Goal: Information Seeking & Learning: Learn about a topic

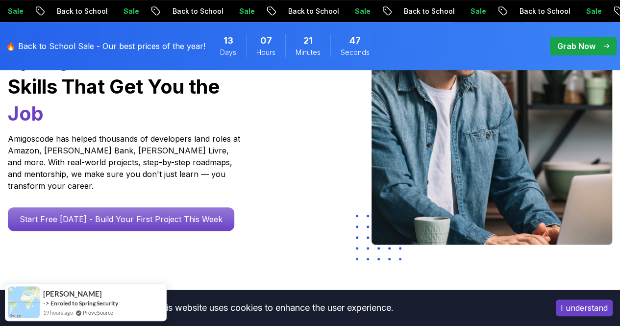
scroll to position [176, 0]
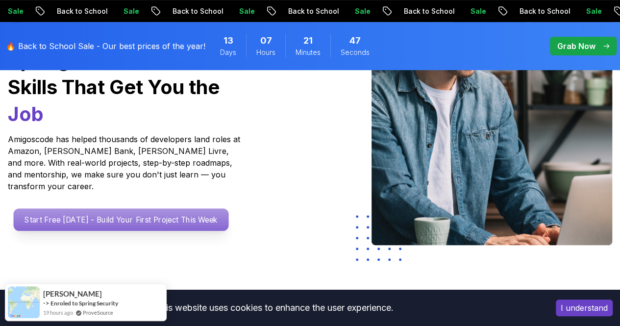
click at [165, 215] on p "Start Free [DATE] - Build Your First Project This Week" at bounding box center [121, 219] width 215 height 23
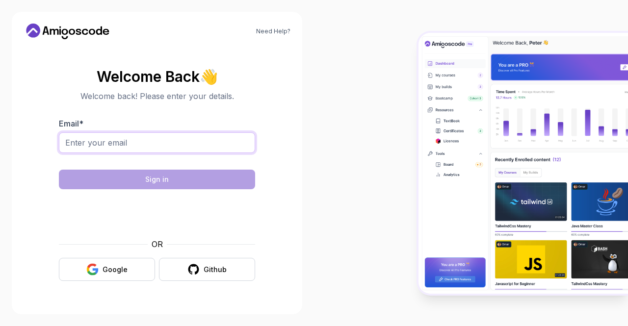
click at [115, 140] on input "Email *" at bounding box center [157, 142] width 196 height 21
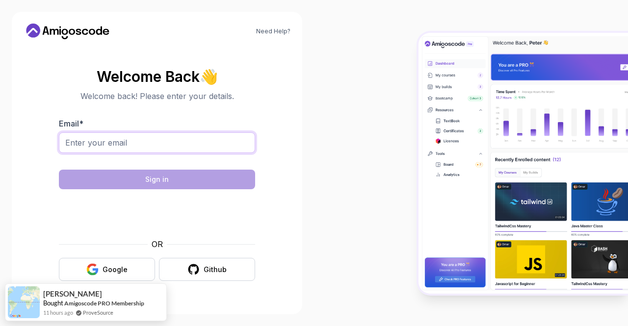
type input "[EMAIL_ADDRESS][DOMAIN_NAME]"
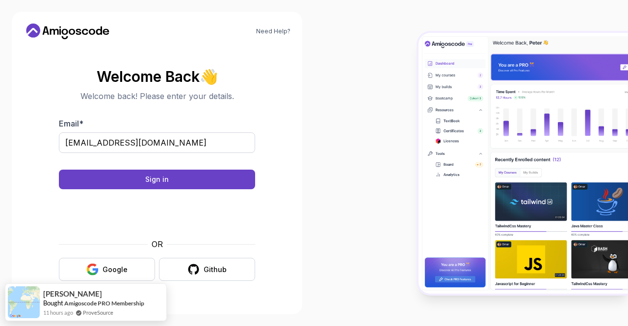
click at [152, 166] on form "Email * [EMAIL_ADDRESS][DOMAIN_NAME] Sign in P1_eyJ0eXAiOiJKV1QiLCJhbGciOiJIUzI…" at bounding box center [157, 199] width 196 height 163
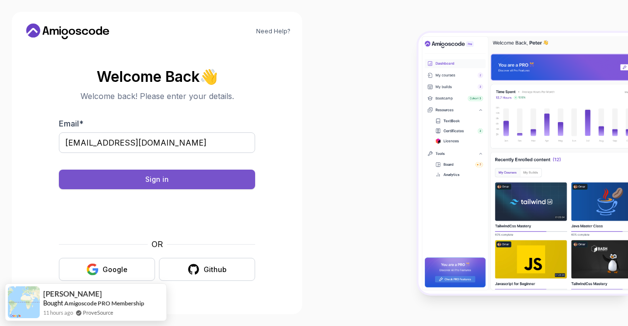
click at [154, 172] on button "Sign in" at bounding box center [157, 180] width 196 height 20
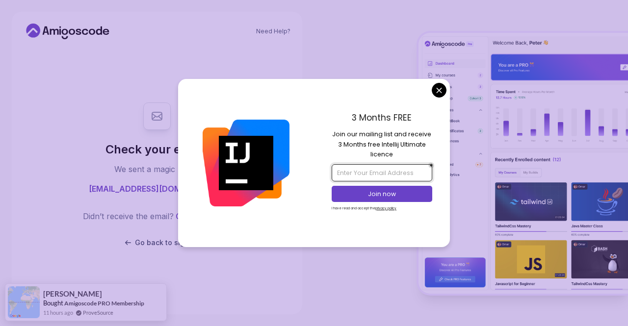
click at [392, 174] on input "email" at bounding box center [381, 172] width 100 height 17
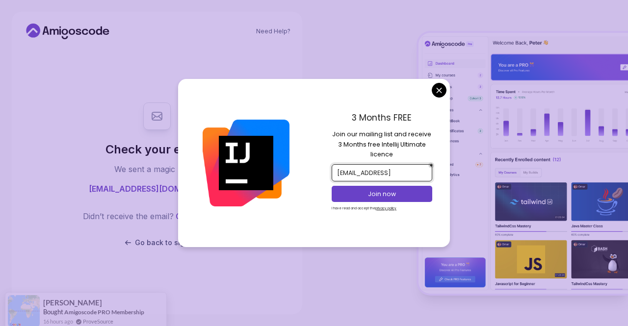
scroll to position [0, 4]
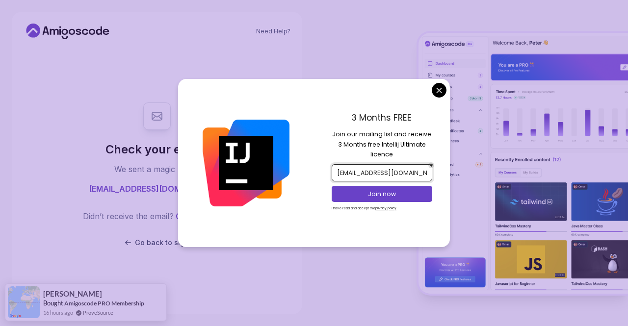
type input "[EMAIL_ADDRESS][DOMAIN_NAME]"
click at [396, 203] on div "Join now" at bounding box center [381, 194] width 100 height 21
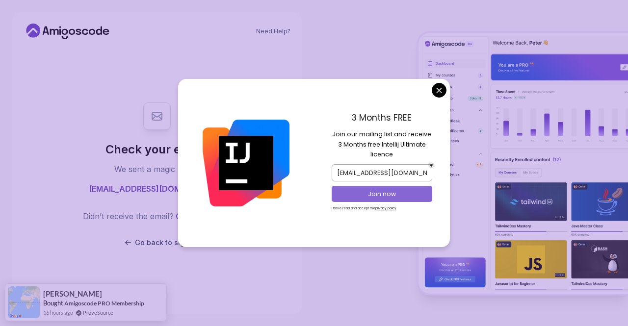
click at [395, 197] on p "Join now" at bounding box center [381, 194] width 81 height 9
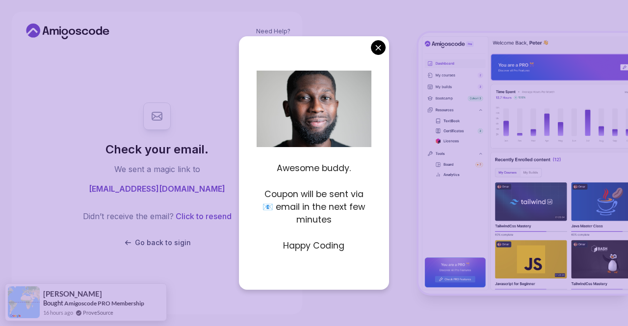
click at [379, 41] on body "Need Help? Check your email. We sent a magic link to [EMAIL_ADDRESS][DOMAIN_NAM…" at bounding box center [314, 163] width 628 height 326
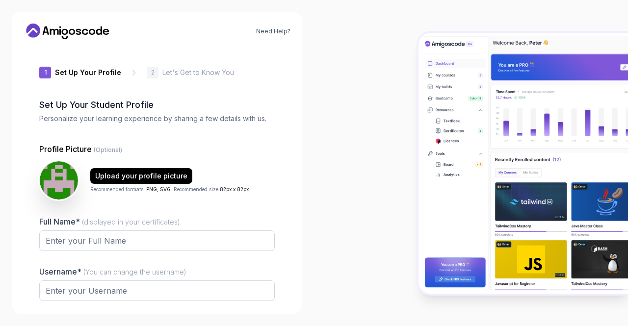
type input "dynamicgeckoceeef"
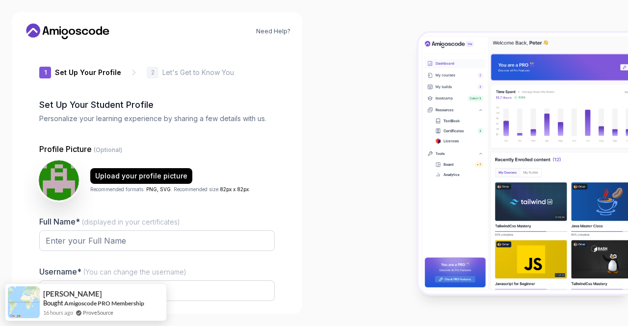
click at [46, 173] on img at bounding box center [59, 180] width 40 height 40
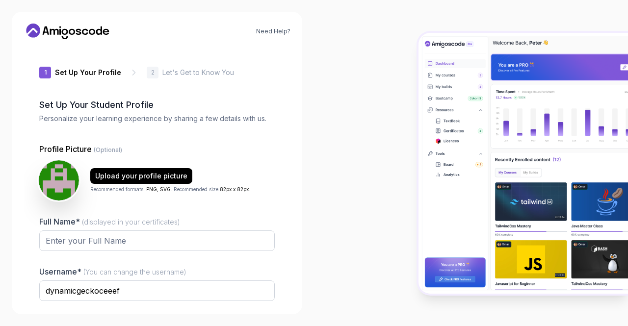
click at [72, 178] on img at bounding box center [59, 180] width 40 height 40
click at [54, 175] on img at bounding box center [59, 180] width 40 height 40
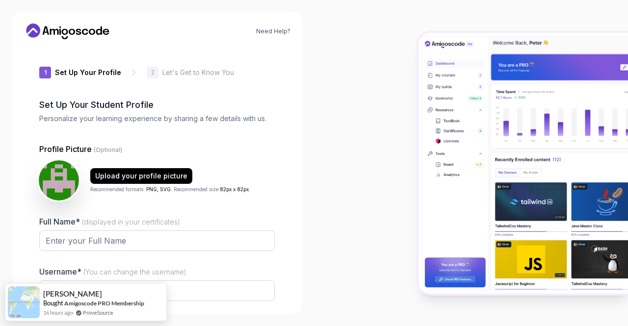
click at [70, 179] on img at bounding box center [59, 180] width 40 height 40
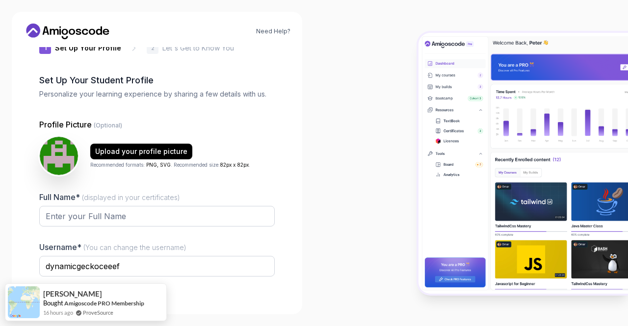
scroll to position [30, 0]
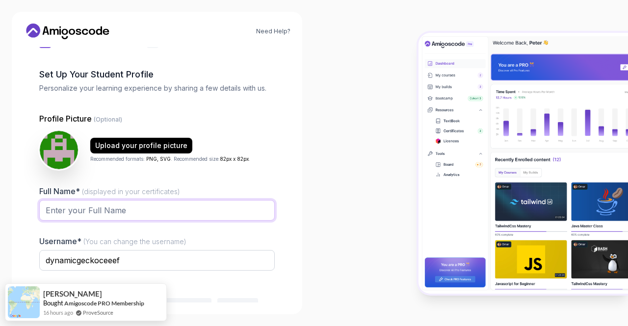
click at [110, 211] on input "Full Name* (displayed in your certificates)" at bounding box center [156, 210] width 235 height 21
type input "Nicholas Dillon"
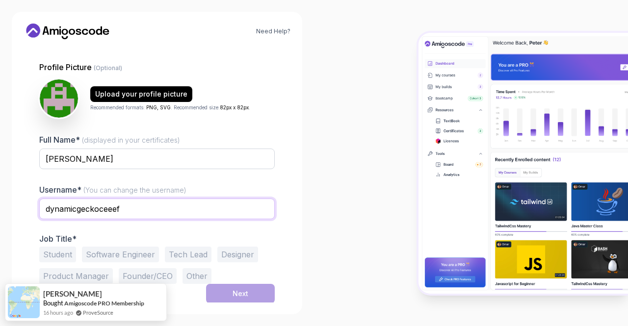
click at [141, 206] on input "dynamicgeckoceeef" at bounding box center [156, 209] width 235 height 21
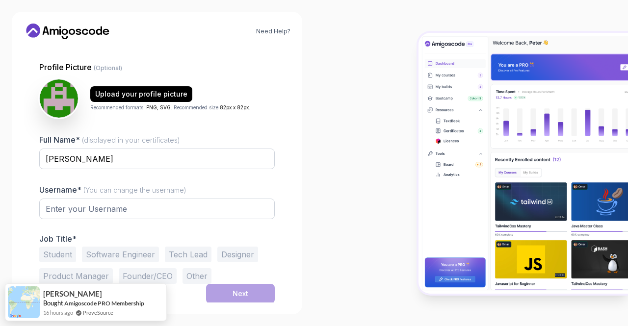
click at [54, 252] on button "Student" at bounding box center [57, 255] width 37 height 16
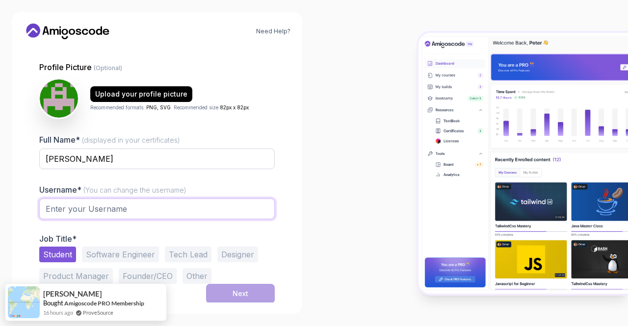
click at [109, 213] on input "text" at bounding box center [156, 209] width 235 height 21
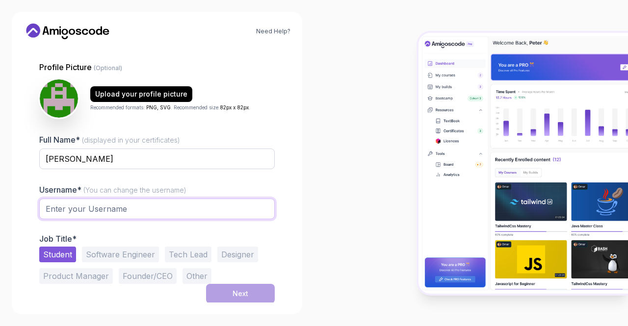
click at [109, 213] on input "text" at bounding box center [156, 209] width 235 height 21
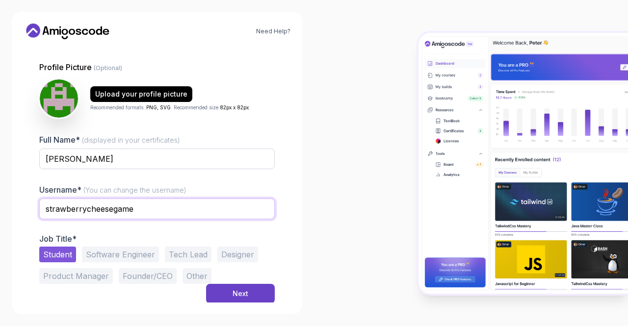
type input "strawberrycheesegame"
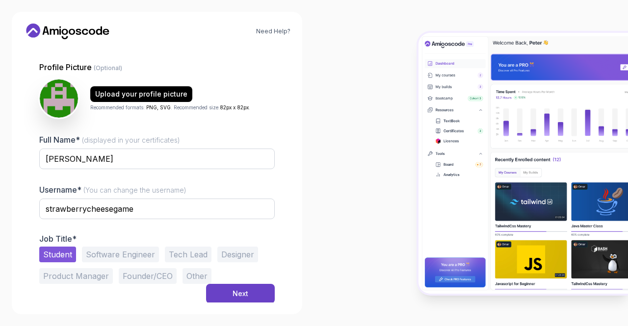
click at [242, 281] on div "Student Software Engineer Tech Lead Designer Product Manager Founder/CEO Other" at bounding box center [156, 265] width 235 height 37
click at [240, 295] on div "Next" at bounding box center [240, 294] width 16 height 10
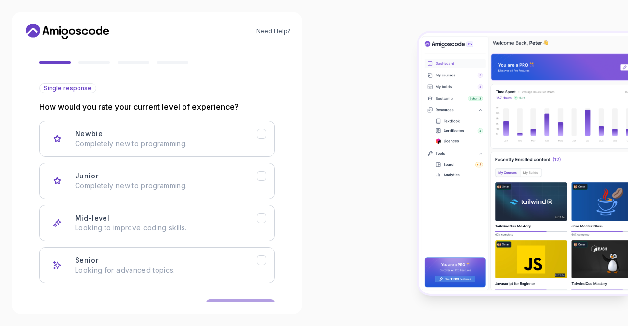
scroll to position [112, 0]
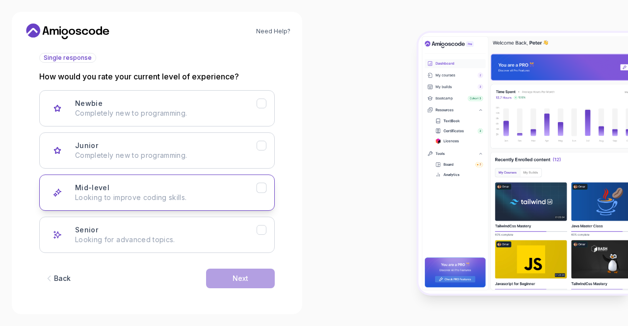
click at [249, 193] on p "Looking to improve coding skills." at bounding box center [165, 198] width 181 height 10
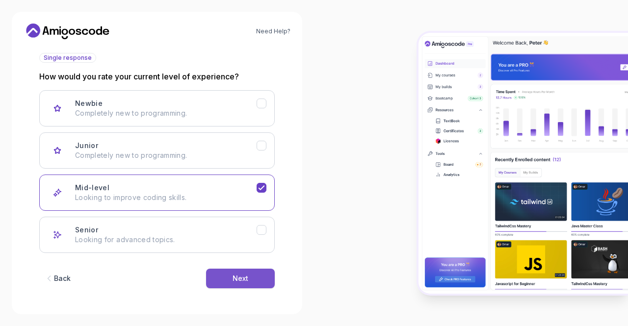
click at [248, 270] on button "Next" at bounding box center [240, 279] width 69 height 20
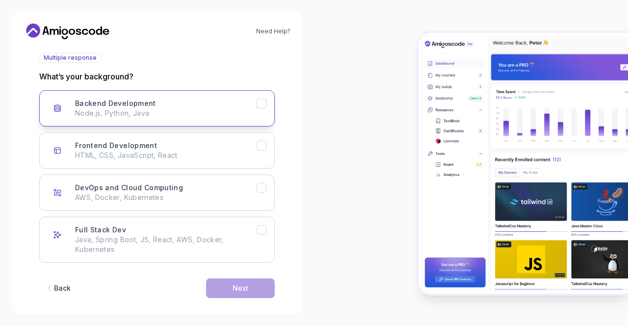
click at [198, 103] on div "Backend Development Node.js, Python, Java" at bounding box center [165, 109] width 181 height 20
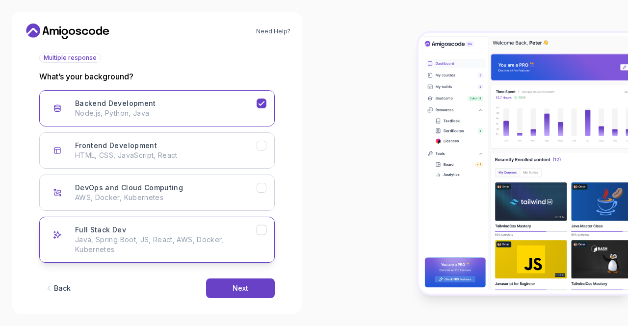
scroll to position [122, 0]
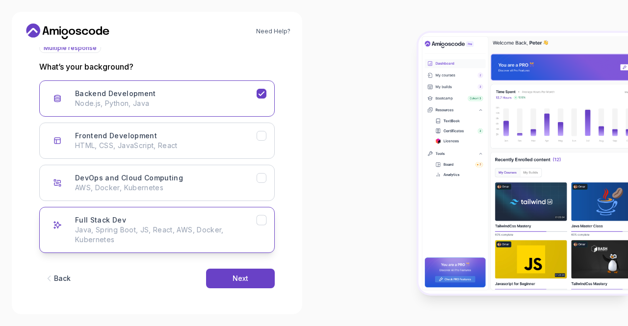
click at [188, 232] on p "Java, Spring Boot, JS, React, AWS, Docker, Kubernetes" at bounding box center [165, 235] width 181 height 20
click at [233, 281] on div "Next" at bounding box center [240, 279] width 16 height 10
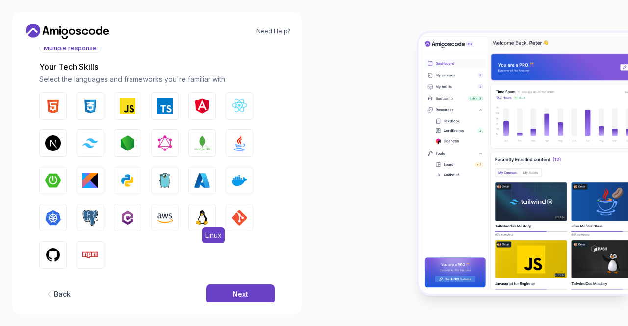
scroll to position [139, 0]
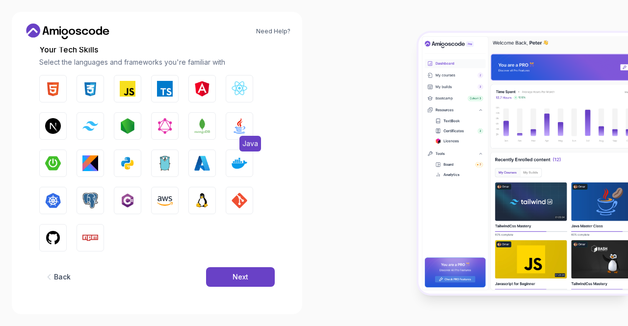
click at [244, 125] on img "button" at bounding box center [239, 126] width 16 height 16
click at [134, 195] on img "button" at bounding box center [128, 201] width 16 height 16
click at [56, 92] on img "button" at bounding box center [53, 89] width 16 height 16
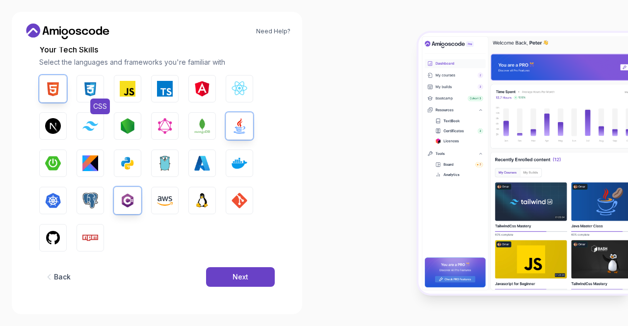
click at [77, 93] on button "CSS" at bounding box center [89, 88] width 27 height 27
click at [95, 200] on img "button" at bounding box center [90, 201] width 16 height 16
click at [93, 204] on img "button" at bounding box center [90, 201] width 16 height 16
click at [126, 171] on button "Python" at bounding box center [127, 163] width 27 height 27
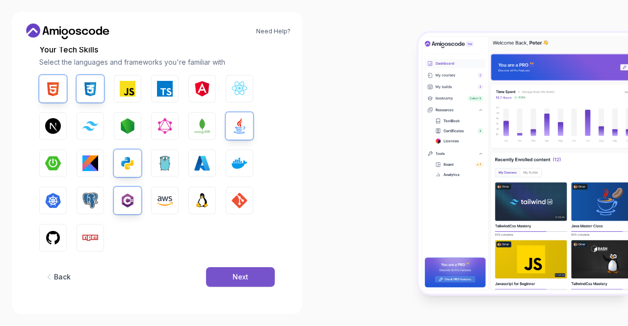
click at [227, 270] on button "Next" at bounding box center [240, 277] width 69 height 20
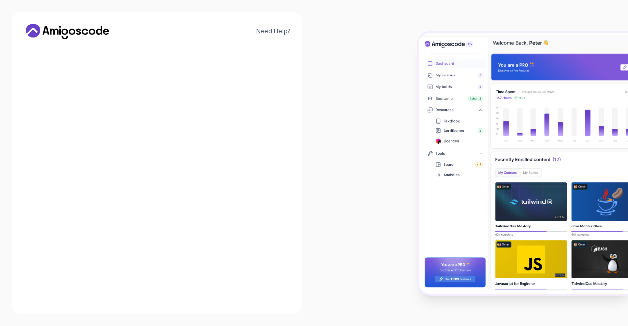
scroll to position [118, 0]
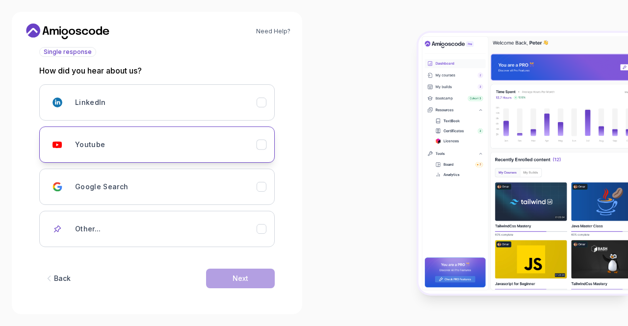
click at [208, 149] on div "Youtube" at bounding box center [165, 145] width 181 height 20
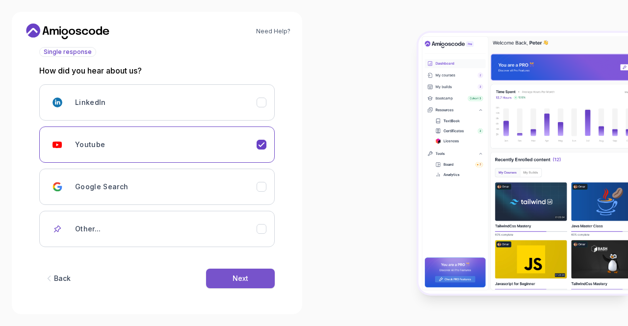
click at [234, 278] on div "Next" at bounding box center [240, 279] width 16 height 10
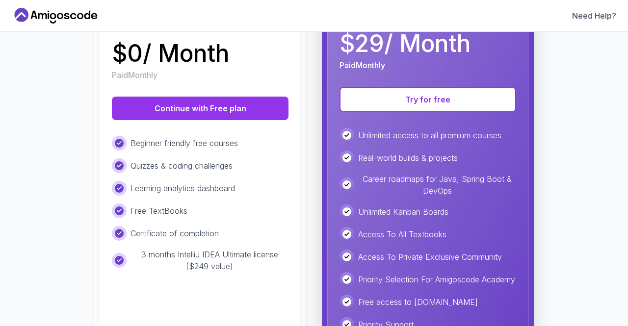
scroll to position [207, 0]
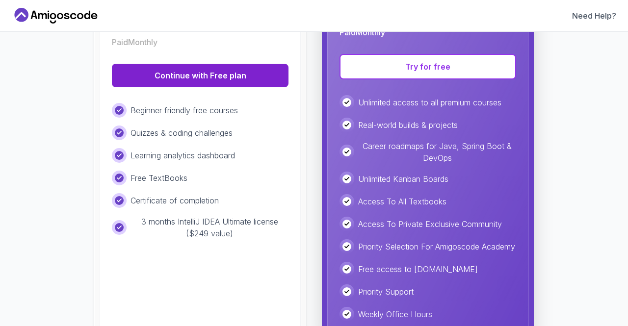
click at [223, 81] on button "Continue with Free plan" at bounding box center [200, 76] width 177 height 24
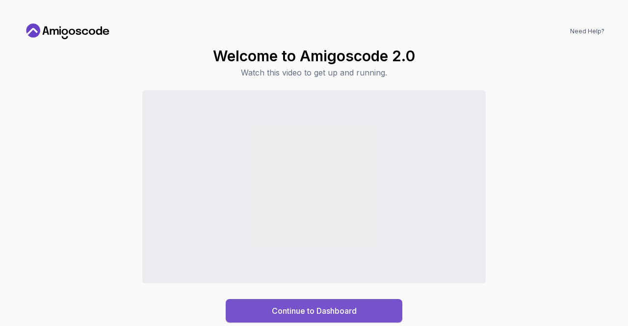
click at [336, 299] on button "Continue to Dashboard" at bounding box center [314, 311] width 177 height 24
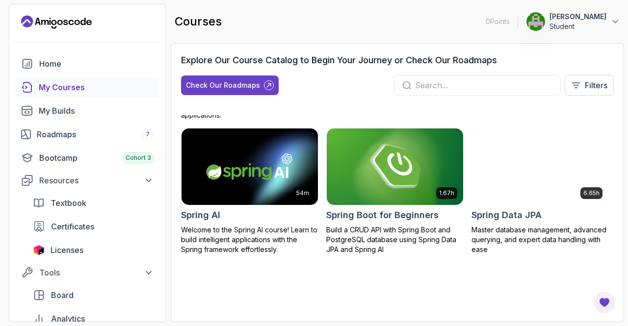
scroll to position [1644, 0]
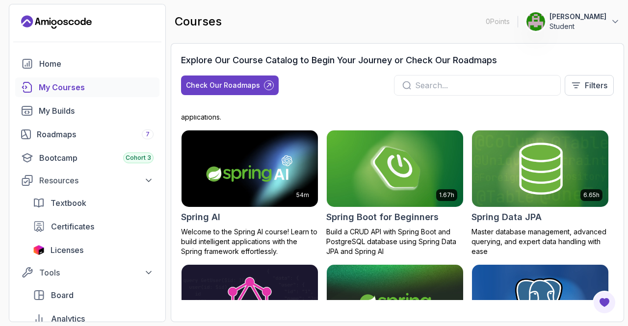
click at [406, 175] on img at bounding box center [395, 168] width 136 height 76
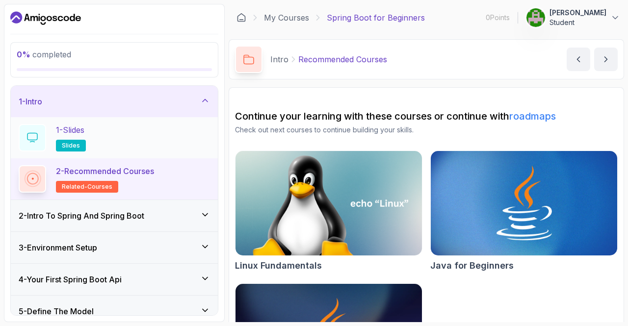
click at [25, 139] on div at bounding box center [32, 137] width 27 height 27
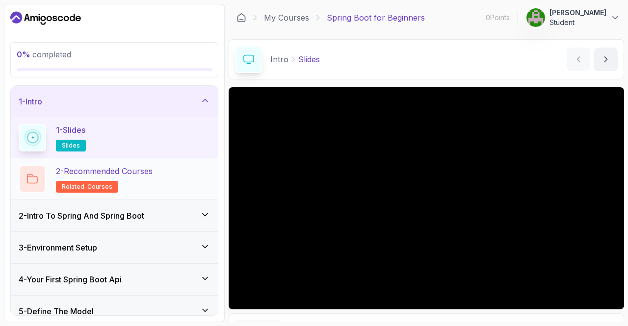
click at [131, 166] on p "2 - Recommended Courses" at bounding box center [104, 171] width 97 height 12
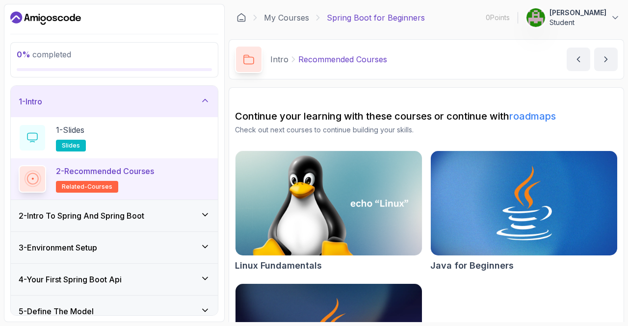
click at [119, 214] on h3 "2 - Intro To Spring And Spring Boot" at bounding box center [82, 216] width 126 height 12
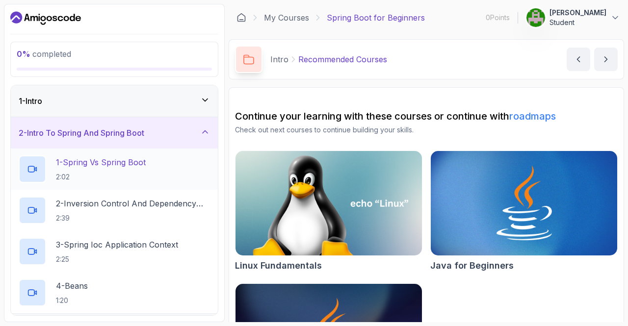
click at [132, 168] on h2 "1 - Spring Vs Spring Boot 2:02" at bounding box center [101, 168] width 90 height 25
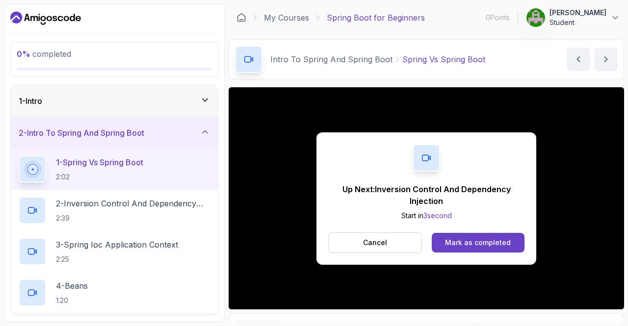
click at [463, 232] on div "Cancel Mark as completed" at bounding box center [426, 242] width 196 height 21
click at [464, 240] on div "Mark as completed" at bounding box center [478, 243] width 66 height 10
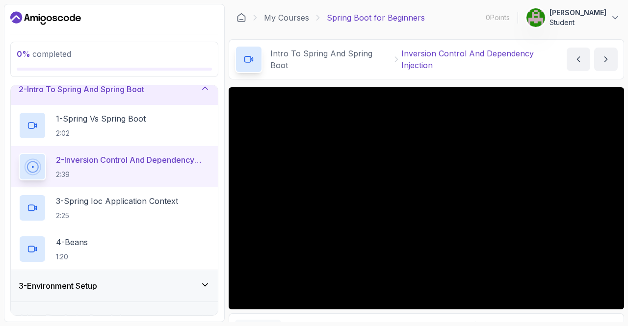
scroll to position [43, 0]
click at [112, 129] on p "2:02" at bounding box center [101, 134] width 90 height 10
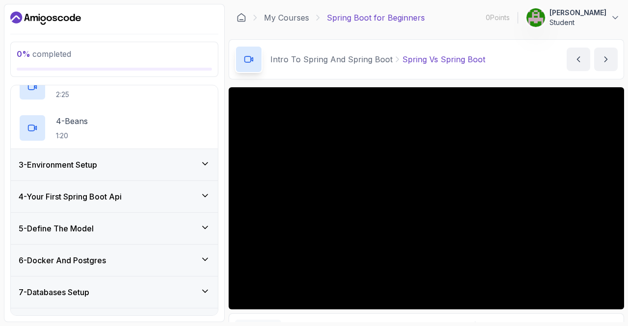
click at [131, 157] on div "3 - Environment Setup" at bounding box center [114, 164] width 207 height 31
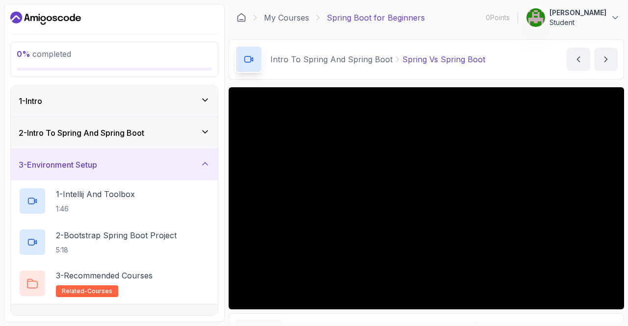
click at [111, 136] on h3 "2 - Intro To Spring And Spring Boot" at bounding box center [82, 133] width 126 height 12
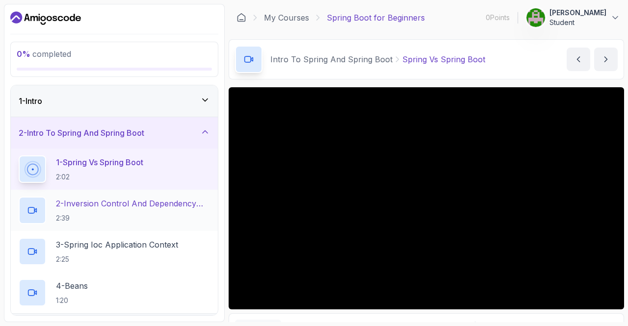
click at [116, 207] on p "2 - Inversion Control And Dependency Injection" at bounding box center [133, 204] width 154 height 12
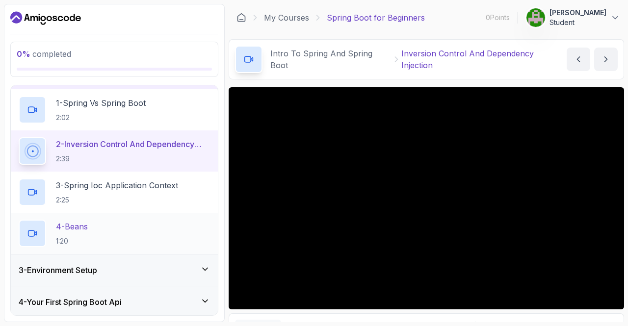
scroll to position [60, 0]
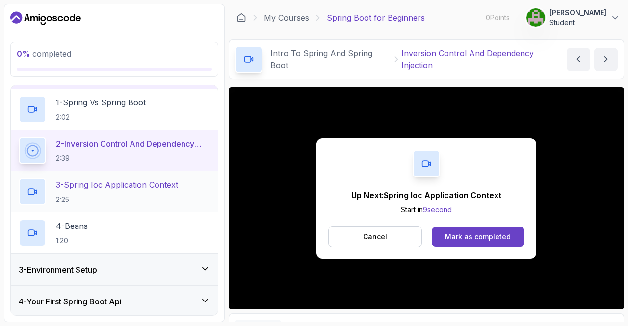
click at [91, 183] on p "3 - Spring Ioc Application Context" at bounding box center [117, 185] width 122 height 12
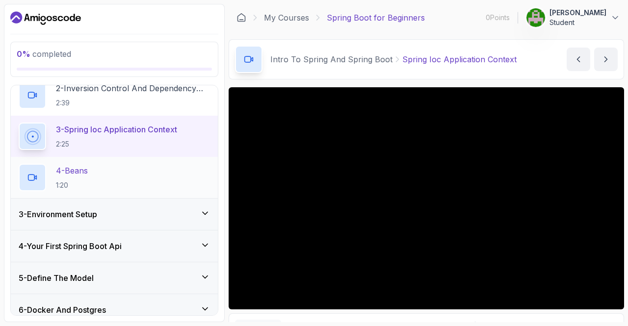
scroll to position [116, 0]
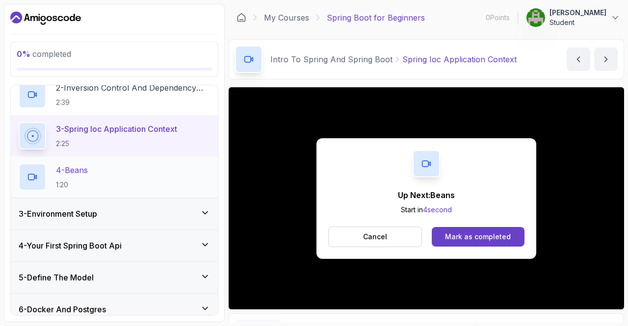
click at [56, 175] on p "4 - Beans" at bounding box center [72, 170] width 32 height 12
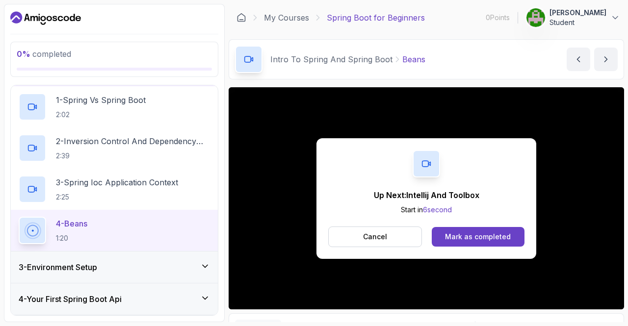
scroll to position [62, 0]
click at [98, 259] on div "3 - Environment Setup" at bounding box center [114, 267] width 207 height 31
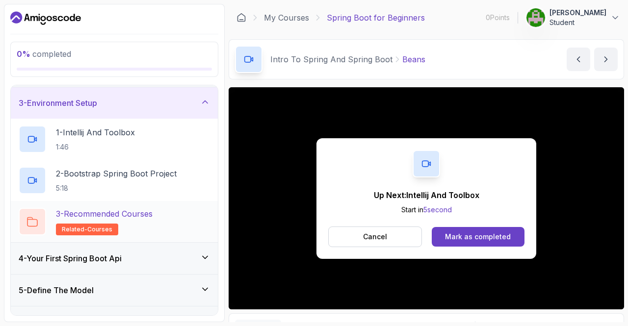
scroll to position [84, 0]
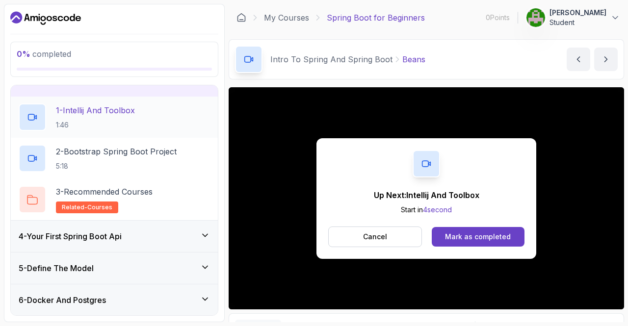
click at [135, 119] on h2 "1 - Intellij And Toolbox 1:46" at bounding box center [95, 116] width 79 height 25
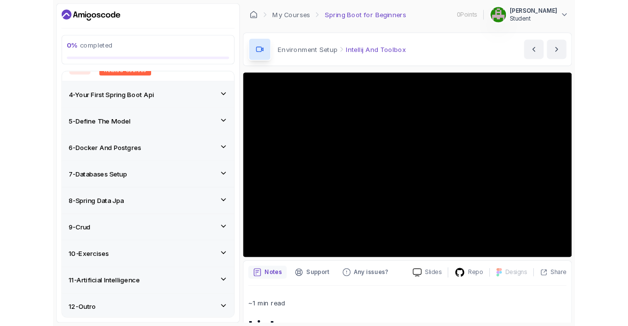
scroll to position [273, 0]
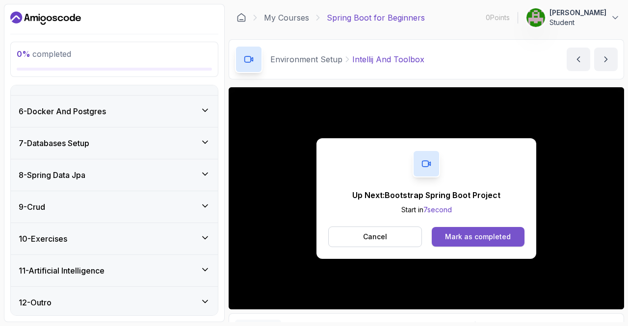
click at [468, 227] on button "Mark as completed" at bounding box center [478, 237] width 93 height 20
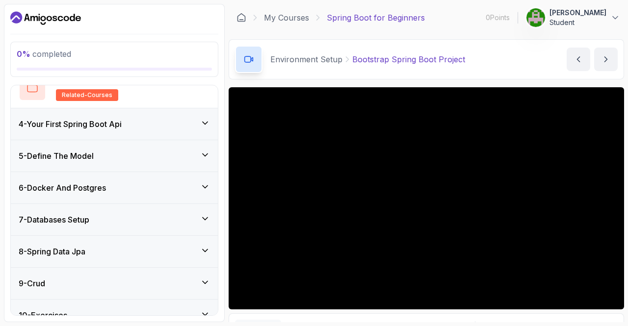
scroll to position [231, 0]
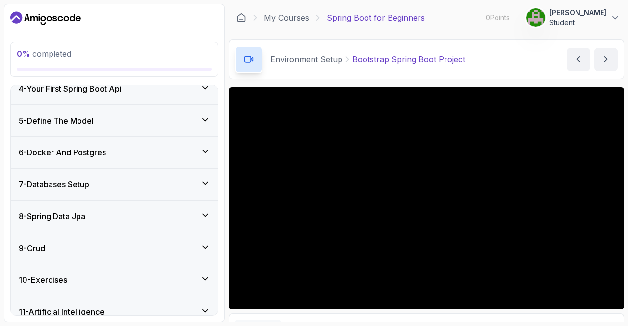
click at [210, 121] on icon at bounding box center [205, 120] width 10 height 10
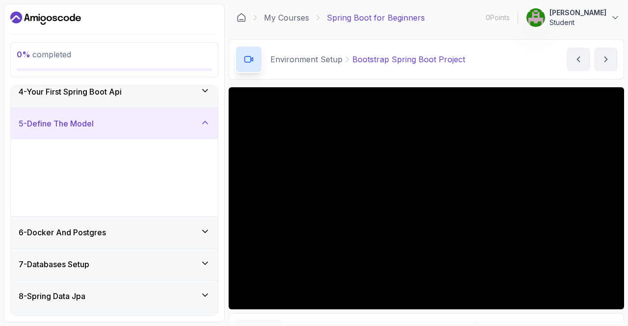
scroll to position [108, 0]
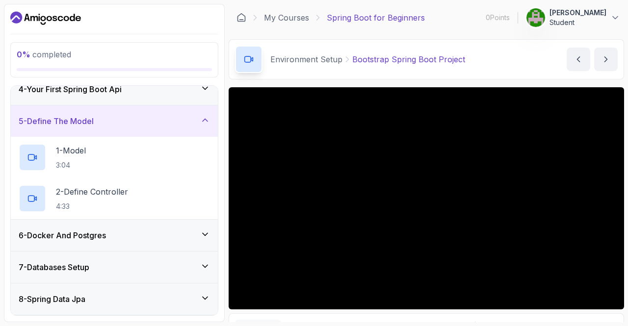
click at [206, 244] on div "6 - Docker And Postgres" at bounding box center [114, 235] width 207 height 31
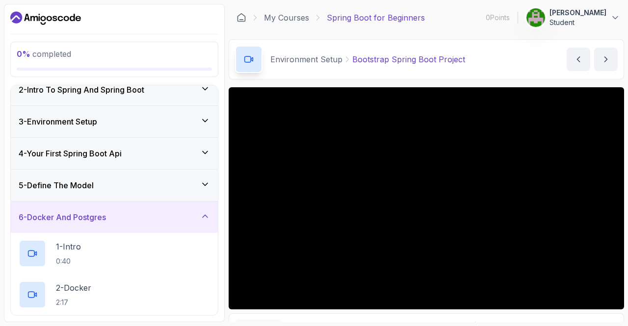
scroll to position [0, 0]
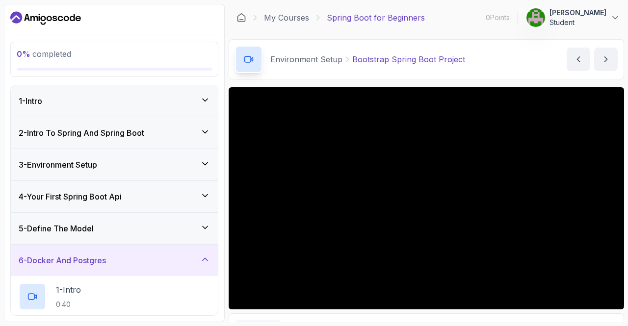
click at [137, 161] on div "3 - Environment Setup" at bounding box center [114, 165] width 191 height 12
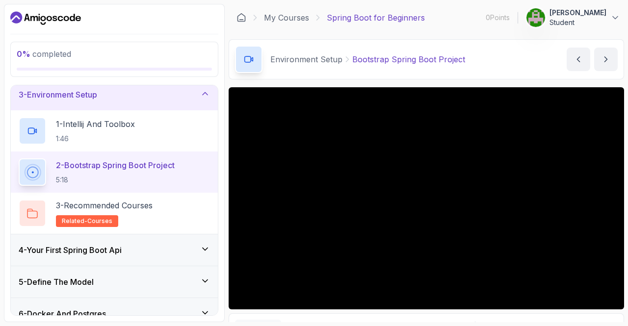
scroll to position [71, 0]
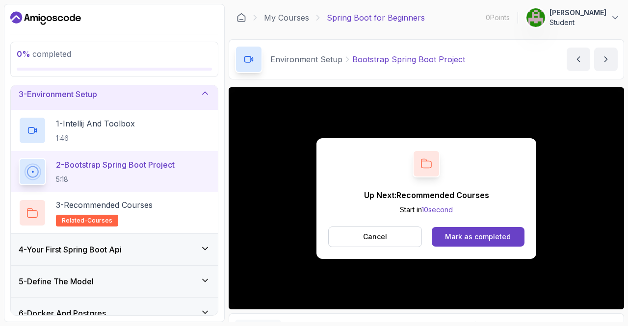
click at [168, 242] on div "4 - Your First Spring Boot Api" at bounding box center [114, 249] width 207 height 31
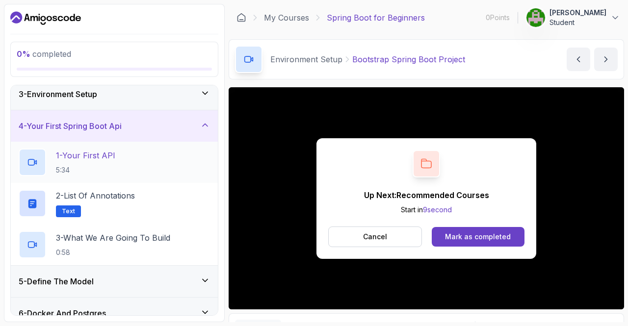
click at [140, 171] on div "1 - Your First API 5:34" at bounding box center [114, 162] width 191 height 27
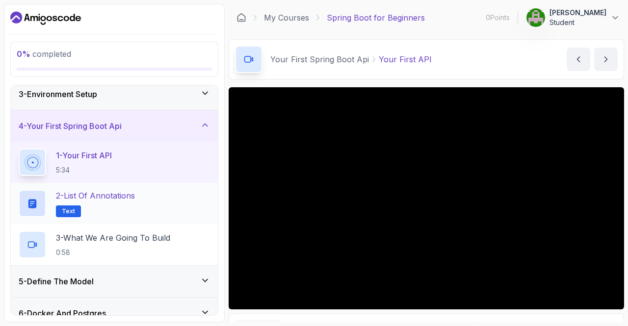
click at [127, 195] on p "2 - List of Annotations" at bounding box center [95, 196] width 79 height 12
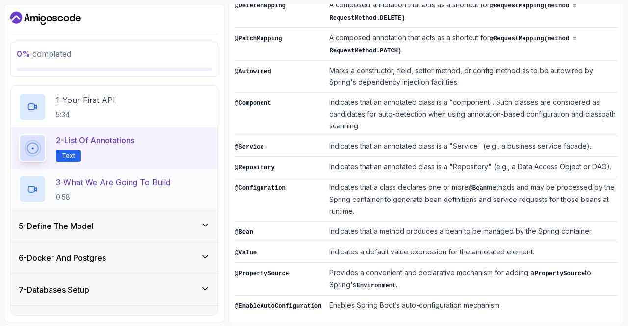
scroll to position [132, 0]
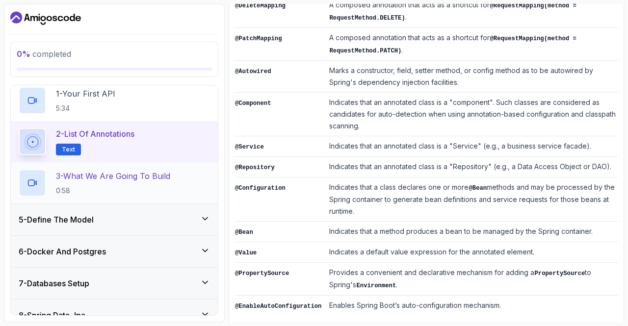
click at [128, 171] on p "3 - What We Are Going To Build" at bounding box center [113, 176] width 114 height 12
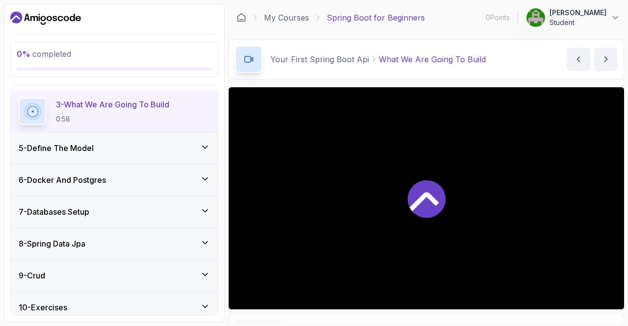
scroll to position [206, 0]
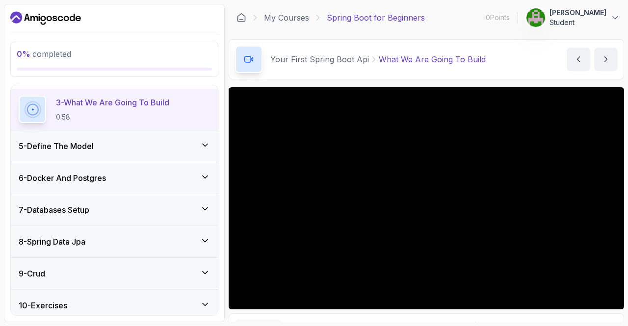
click at [205, 144] on icon at bounding box center [205, 145] width 10 height 10
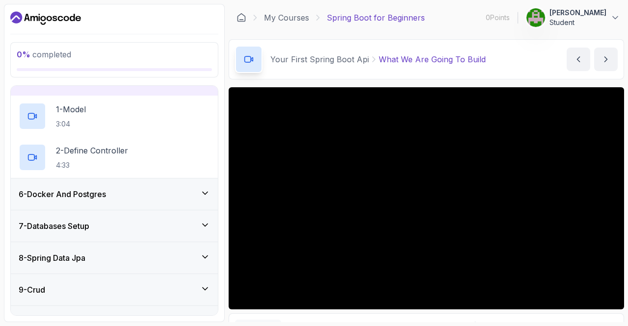
scroll to position [231, 0]
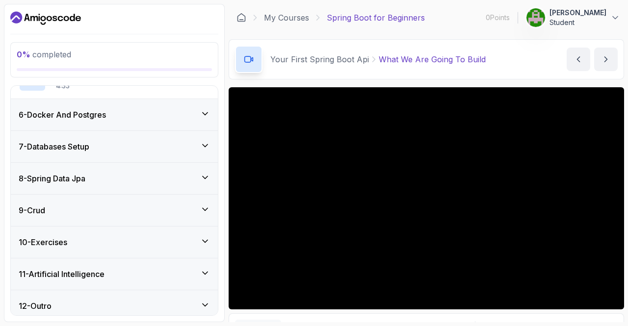
click at [208, 112] on icon at bounding box center [205, 114] width 10 height 10
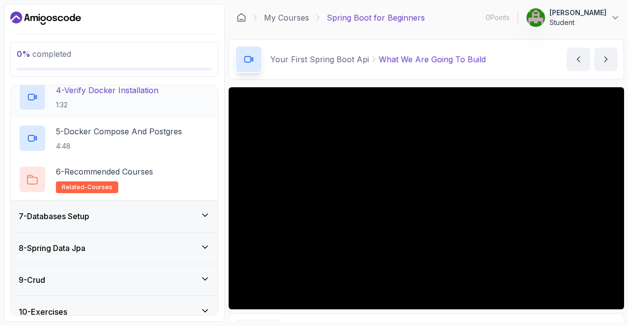
scroll to position [396, 0]
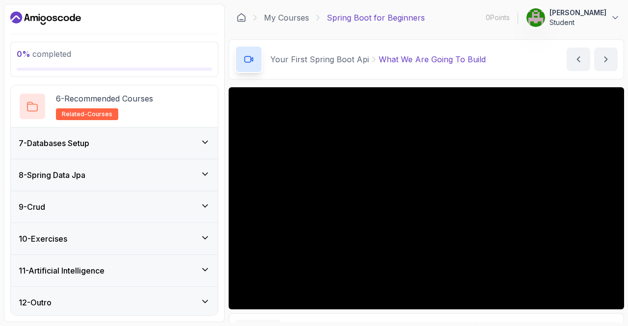
click at [211, 172] on div "8 - Spring Data Jpa" at bounding box center [114, 174] width 207 height 31
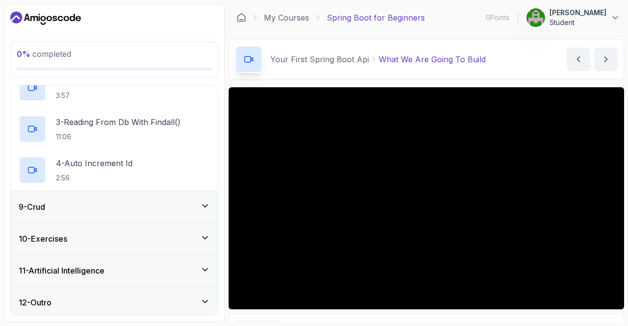
scroll to position [314, 0]
click at [202, 201] on icon at bounding box center [205, 206] width 10 height 10
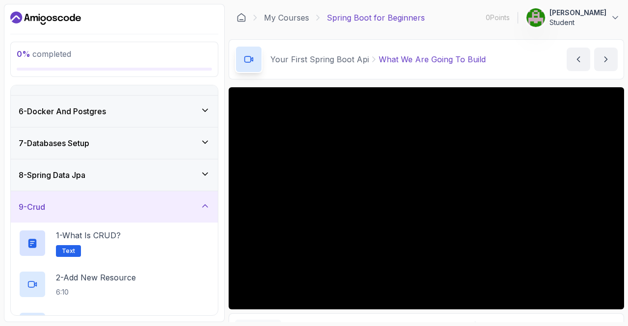
scroll to position [273, 0]
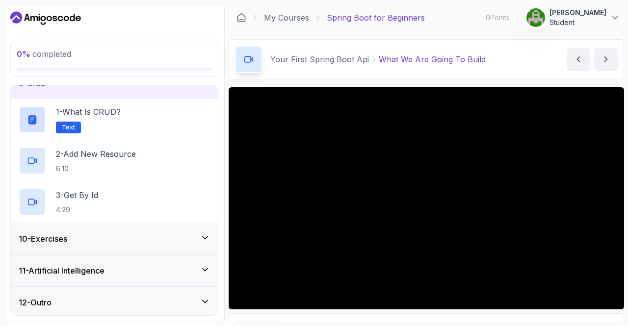
click at [200, 236] on div "10 - Exercises" at bounding box center [114, 239] width 191 height 12
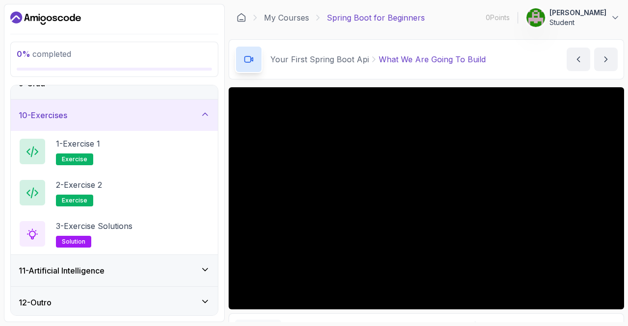
click at [213, 264] on div "11 - Artificial Intelligence" at bounding box center [114, 270] width 207 height 31
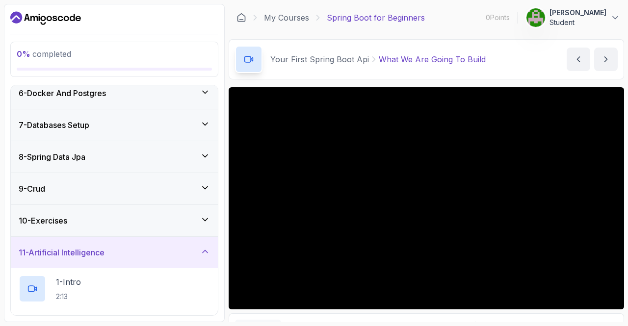
scroll to position [152, 0]
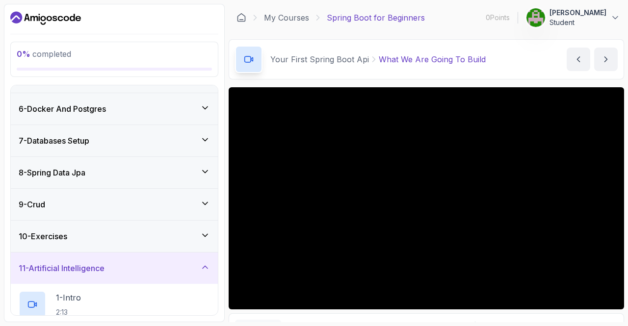
click at [83, 140] on h3 "7 - Databases Setup" at bounding box center [54, 141] width 71 height 12
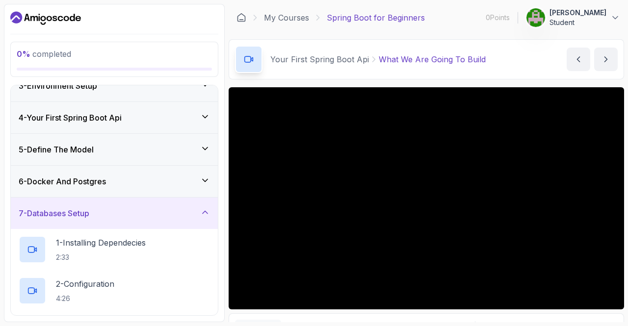
scroll to position [75, 0]
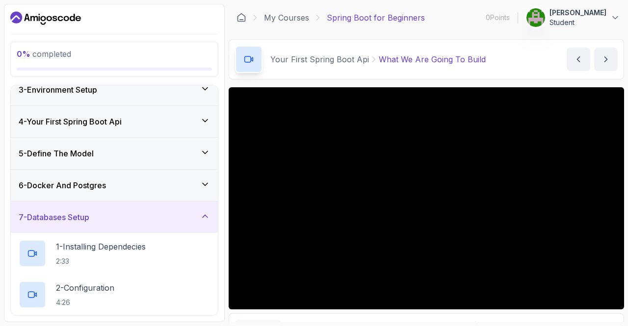
click at [75, 145] on div "5 - Define The Model" at bounding box center [114, 153] width 207 height 31
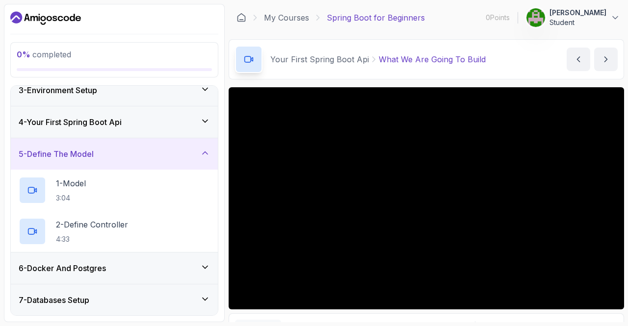
click at [120, 125] on h3 "4 - Your First Spring Boot Api" at bounding box center [70, 122] width 103 height 12
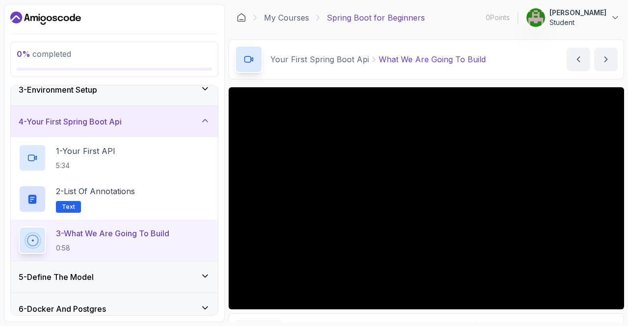
click at [102, 269] on div "5 - Define The Model" at bounding box center [114, 276] width 207 height 31
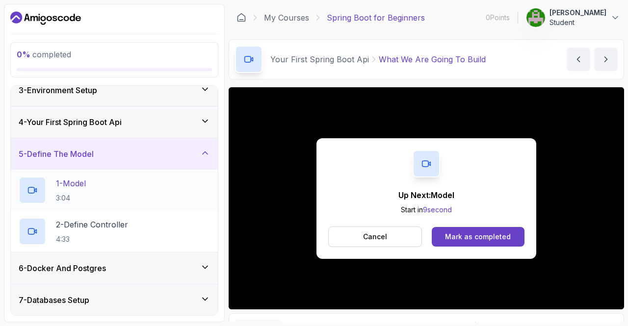
click at [63, 187] on p "1 - Model" at bounding box center [71, 184] width 30 height 12
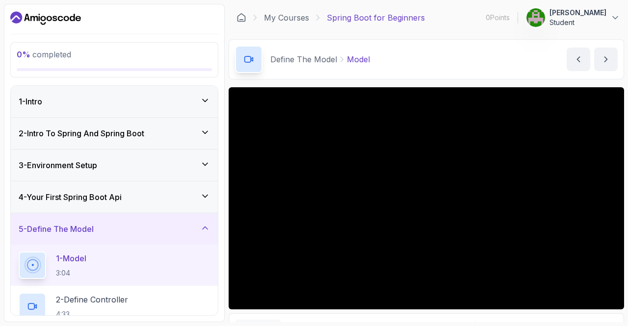
scroll to position [196, 0]
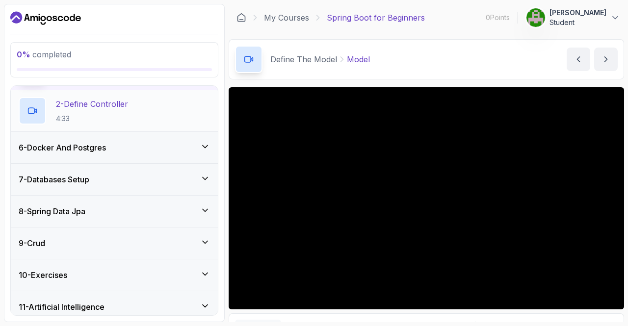
click at [113, 114] on p "4:33" at bounding box center [92, 119] width 72 height 10
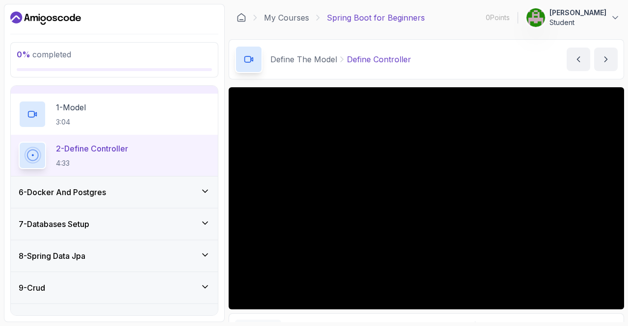
scroll to position [99, 0]
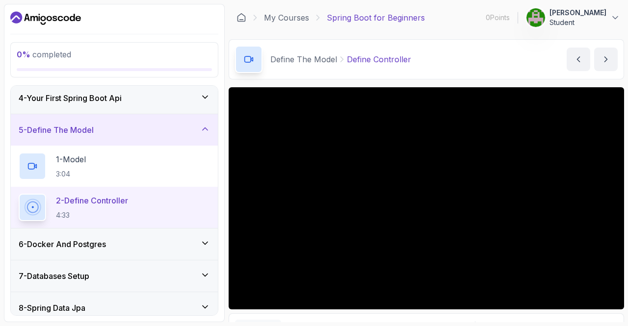
click at [178, 244] on div "6 - Docker And Postgres" at bounding box center [114, 244] width 191 height 12
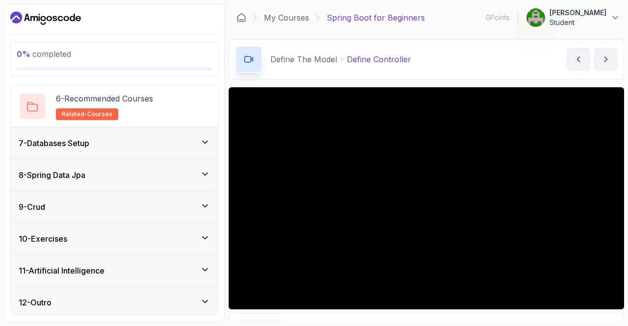
scroll to position [331, 0]
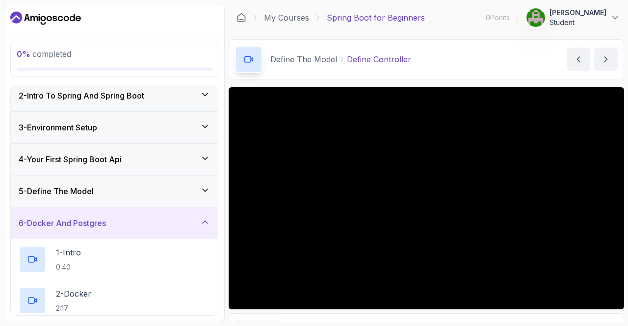
click at [86, 190] on h3 "5 - Define The Model" at bounding box center [56, 191] width 75 height 12
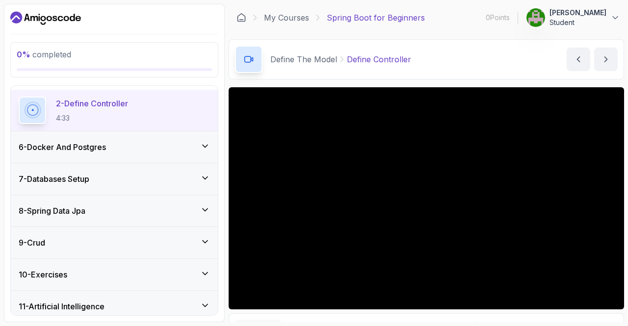
click at [104, 150] on h3 "6 - Docker And Postgres" at bounding box center [62, 147] width 87 height 12
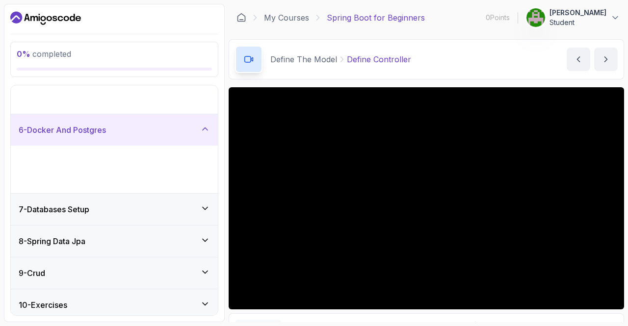
scroll to position [149, 0]
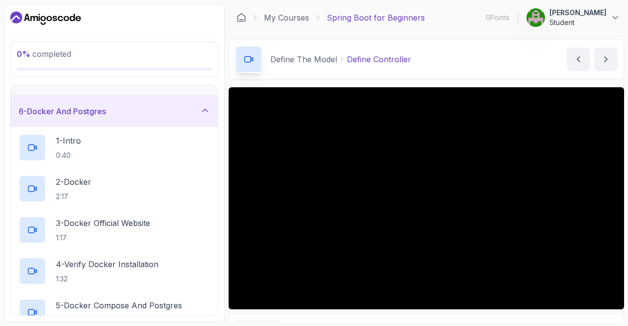
click at [107, 124] on div "6 - Docker And Postgres" at bounding box center [114, 111] width 207 height 31
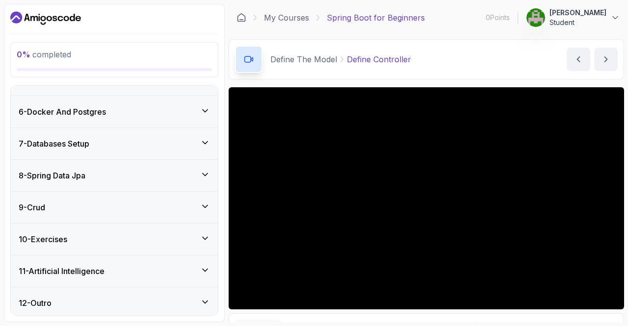
click at [98, 108] on h3 "6 - Docker And Postgres" at bounding box center [62, 112] width 87 height 12
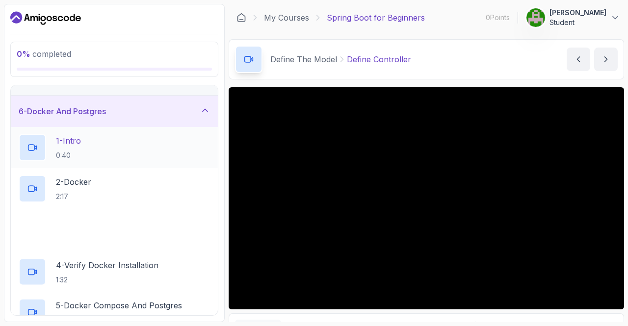
click at [93, 149] on div "1 - Intro 0:40" at bounding box center [114, 147] width 191 height 27
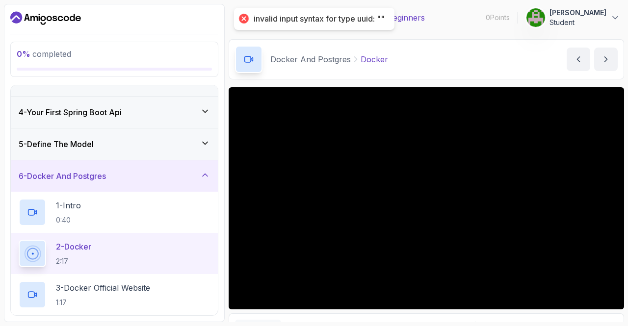
scroll to position [88, 0]
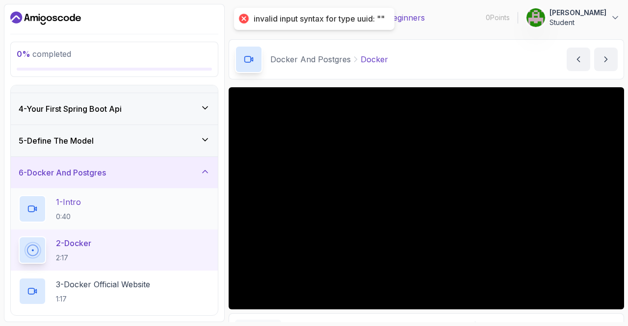
click at [92, 208] on div "1 - Intro 0:40" at bounding box center [114, 208] width 191 height 27
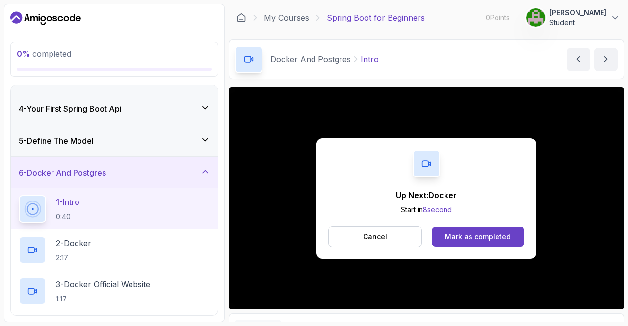
click at [79, 225] on div "1 - Intro 0:40" at bounding box center [114, 208] width 207 height 41
click at [82, 250] on h2 "2 - Docker 2:17" at bounding box center [73, 249] width 35 height 25
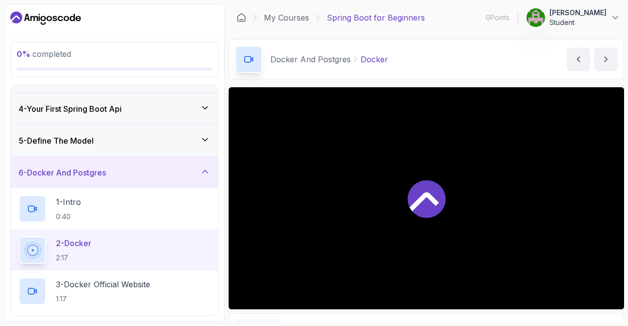
scroll to position [55, 0]
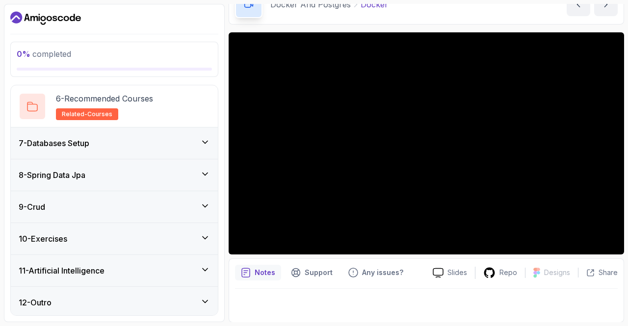
click at [205, 139] on icon at bounding box center [205, 142] width 10 height 10
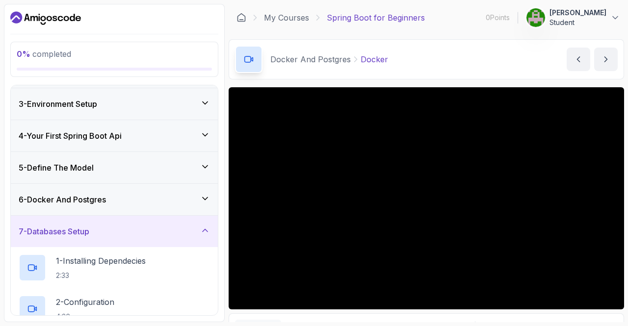
scroll to position [43, 0]
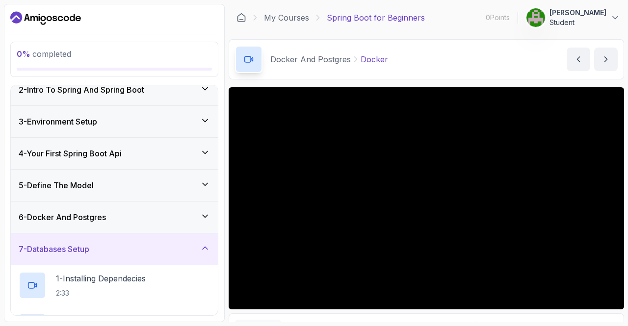
click at [106, 214] on h3 "6 - Docker And Postgres" at bounding box center [62, 217] width 87 height 12
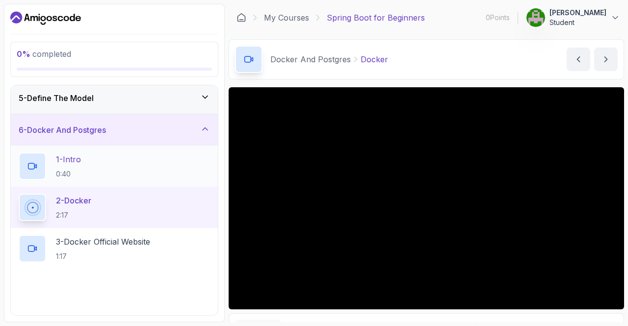
scroll to position [131, 0]
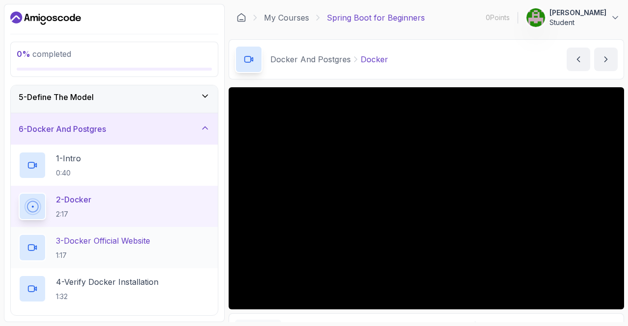
click at [157, 234] on div "3 - Docker Official Website 1:17" at bounding box center [114, 247] width 191 height 27
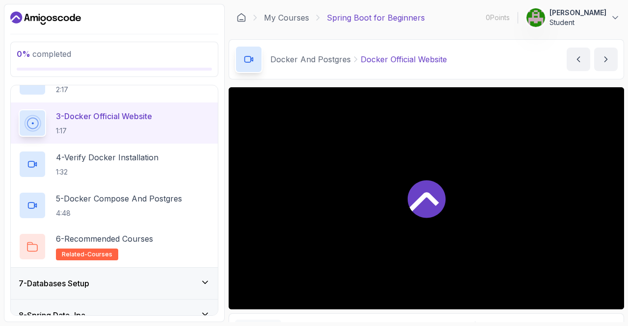
scroll to position [256, 0]
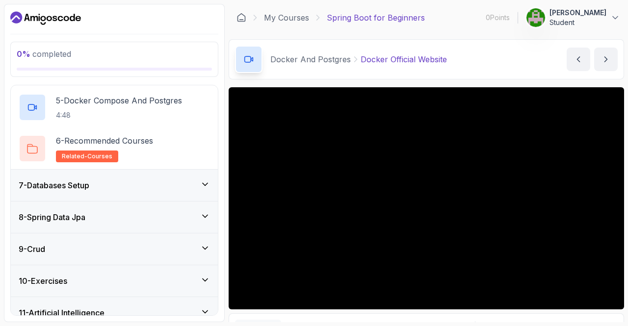
click at [114, 184] on div "7 - Databases Setup" at bounding box center [114, 185] width 191 height 12
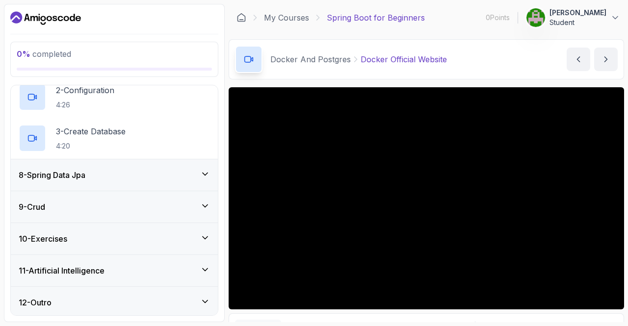
click at [90, 182] on div "8 - Spring Data Jpa" at bounding box center [114, 174] width 207 height 31
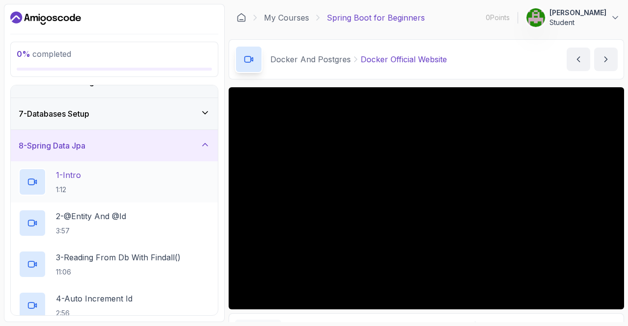
scroll to position [178, 0]
click at [101, 116] on div "7 - Databases Setup" at bounding box center [114, 115] width 191 height 12
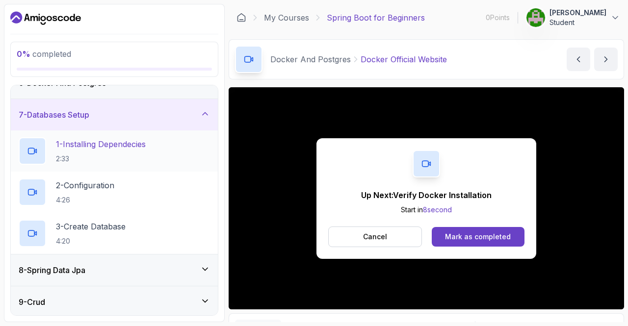
scroll to position [117, 0]
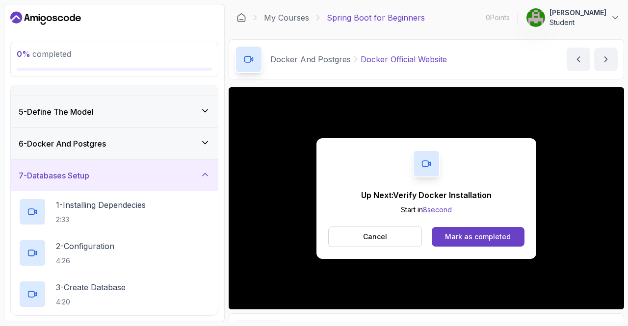
click at [102, 142] on h3 "6 - Docker And Postgres" at bounding box center [62, 144] width 87 height 12
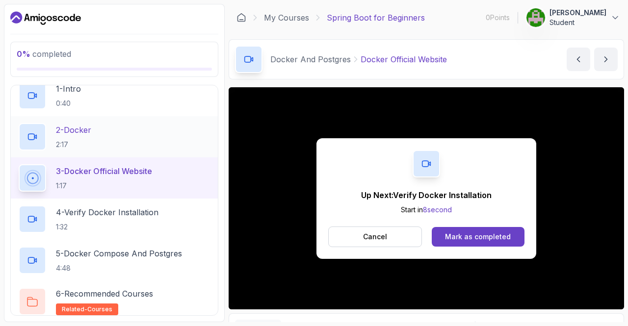
scroll to position [205, 0]
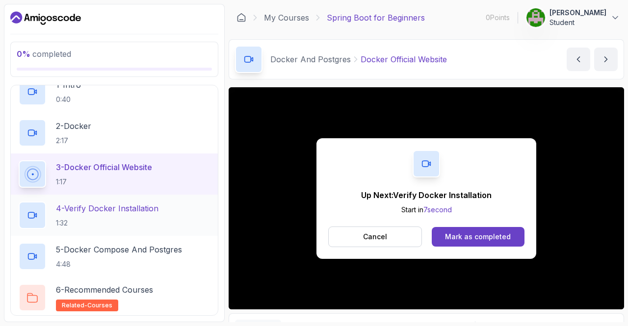
click at [135, 203] on p "4 - Verify Docker Installation" at bounding box center [107, 209] width 102 height 12
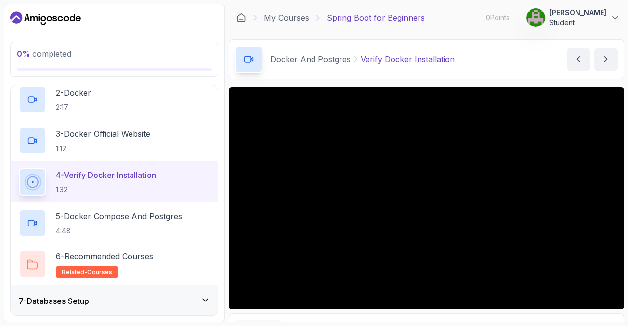
scroll to position [238, 0]
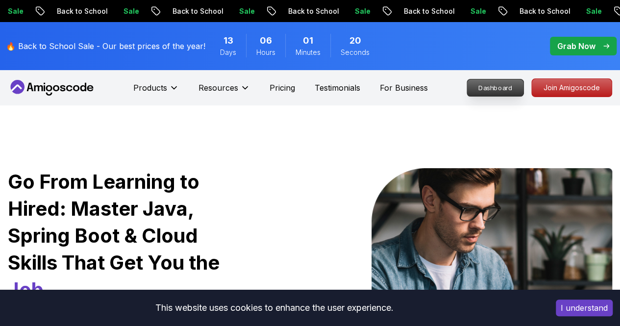
click at [504, 90] on p "Dashboard" at bounding box center [495, 87] width 56 height 17
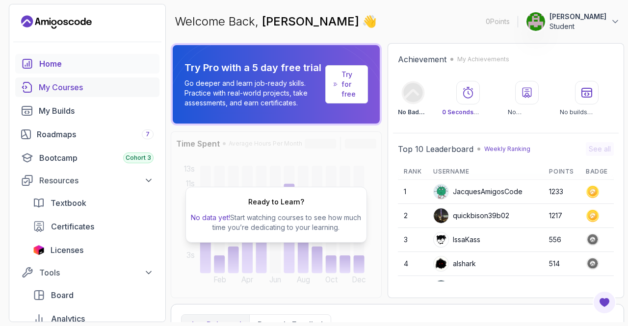
click at [70, 83] on div "My Courses" at bounding box center [96, 87] width 115 height 12
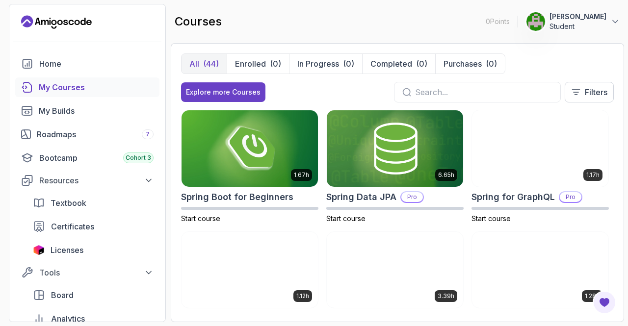
scroll to position [1456, 0]
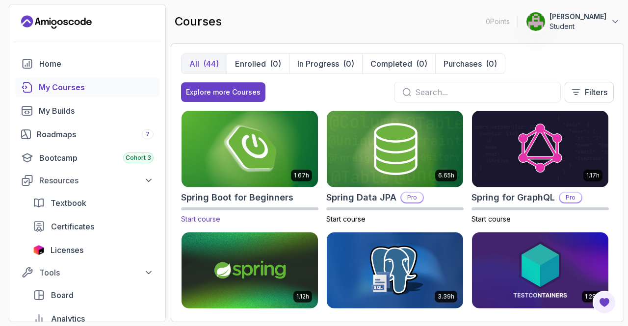
click at [239, 162] on img at bounding box center [249, 149] width 143 height 80
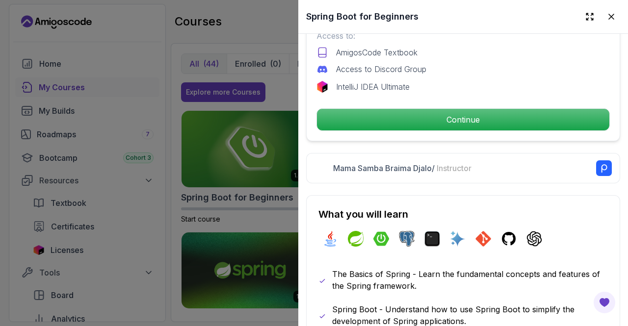
scroll to position [351, 0]
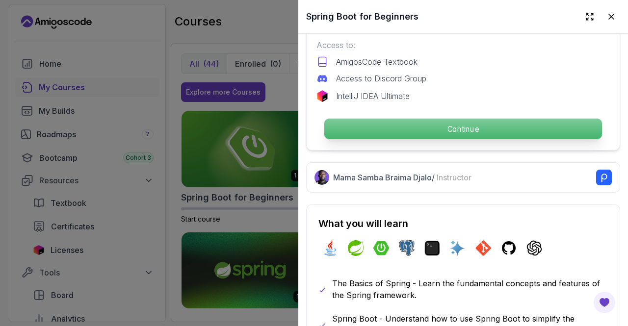
click at [428, 121] on p "Continue" at bounding box center [463, 129] width 278 height 21
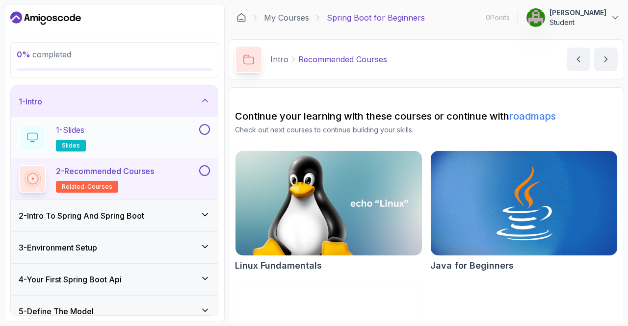
scroll to position [231, 0]
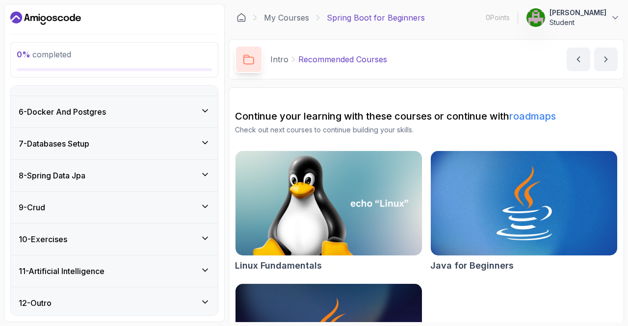
click at [120, 178] on div "8 - Spring Data Jpa" at bounding box center [114, 176] width 191 height 12
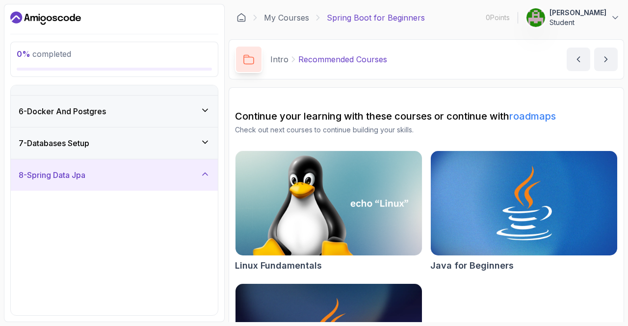
scroll to position [149, 0]
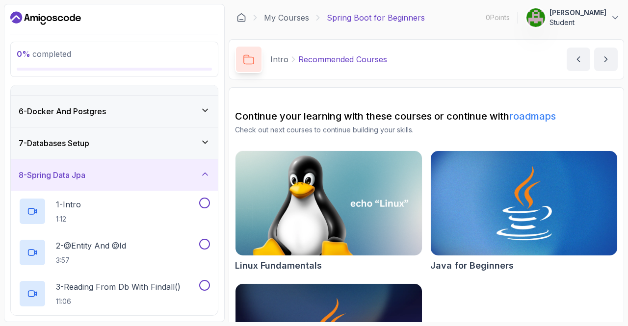
click at [124, 156] on div "7 - Databases Setup" at bounding box center [114, 142] width 207 height 31
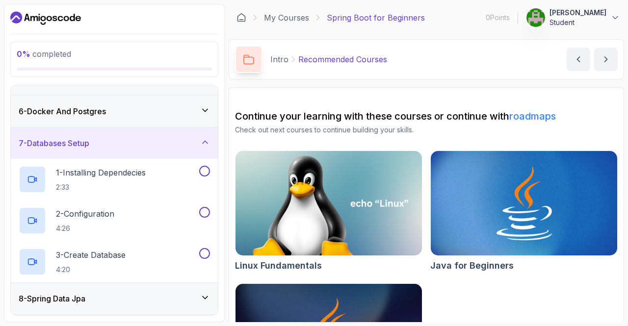
click at [126, 115] on div "6 - Docker And Postgres" at bounding box center [114, 111] width 191 height 12
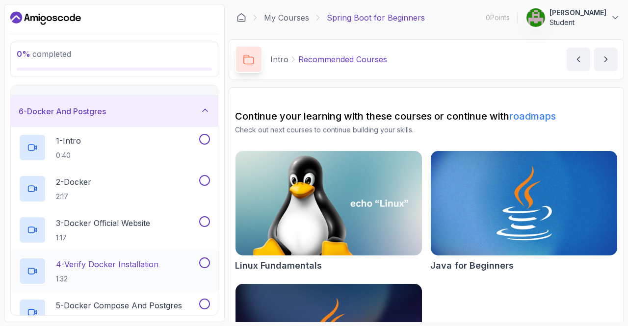
click at [158, 274] on p "1:32" at bounding box center [107, 279] width 102 height 10
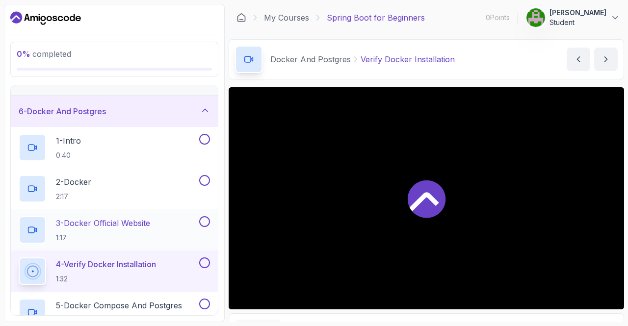
click at [156, 225] on div "3 - Docker Official Website 1:17" at bounding box center [108, 229] width 178 height 27
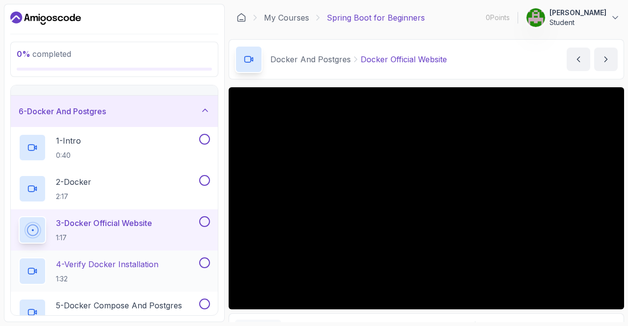
click at [85, 275] on p "1:32" at bounding box center [107, 279] width 102 height 10
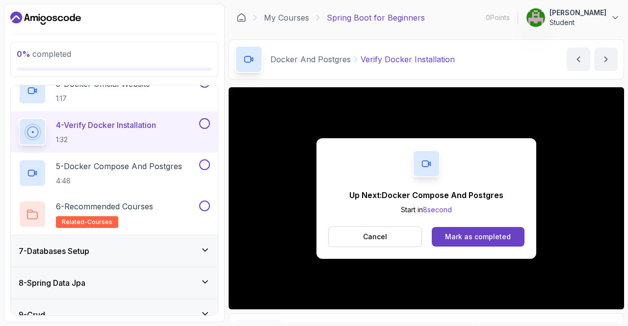
scroll to position [288, 0]
click at [156, 174] on h2 "5 - Docker Compose And Postgres 4:48" at bounding box center [119, 172] width 126 height 25
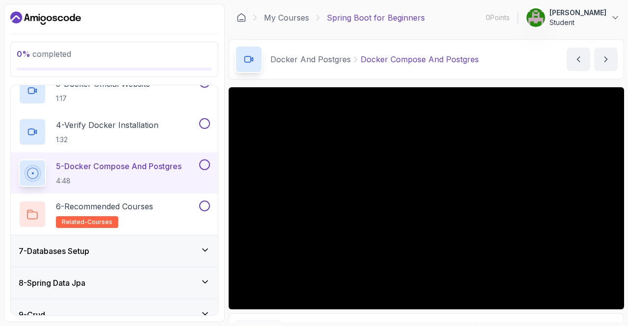
click at [416, 77] on div "Docker And Postgres Docker Compose And Postgres Docker Compose And Postgres by …" at bounding box center [426, 59] width 395 height 40
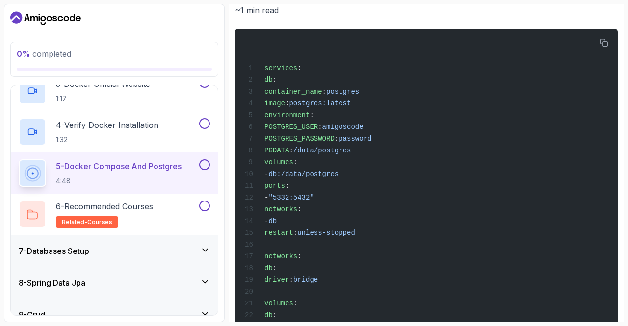
scroll to position [350, 0]
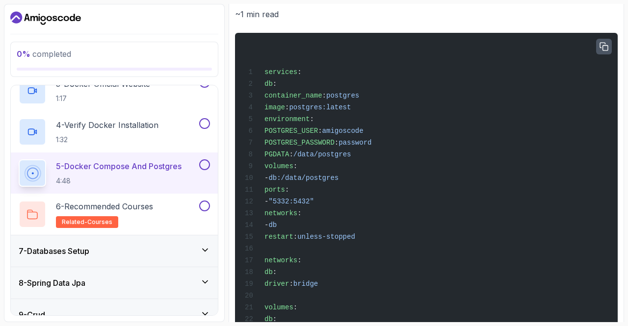
click at [609, 48] on button "button" at bounding box center [604, 47] width 16 height 16
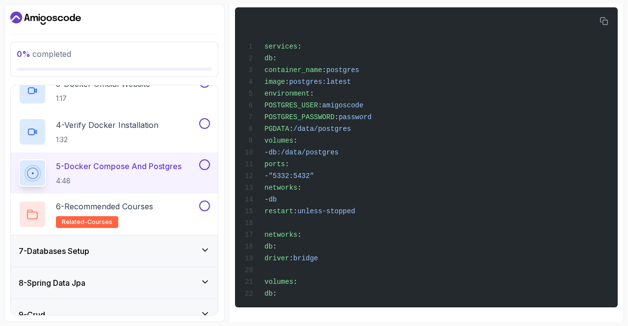
scroll to position [375, 0]
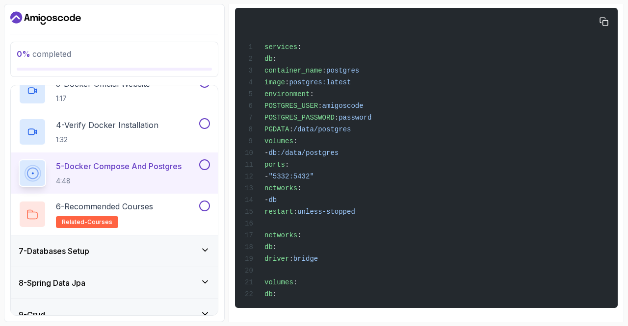
click at [394, 199] on div "services : db : container_name : postgres image : postgres:latest environment :…" at bounding box center [426, 158] width 367 height 288
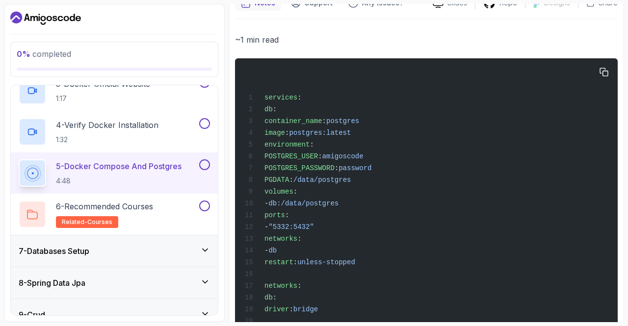
scroll to position [324, 0]
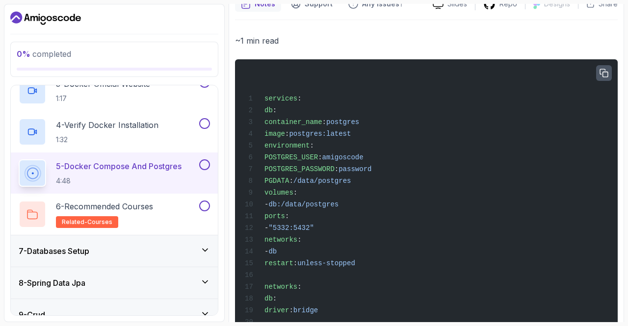
click at [608, 68] on button "button" at bounding box center [604, 73] width 16 height 16
